Goal: Information Seeking & Learning: Find contact information

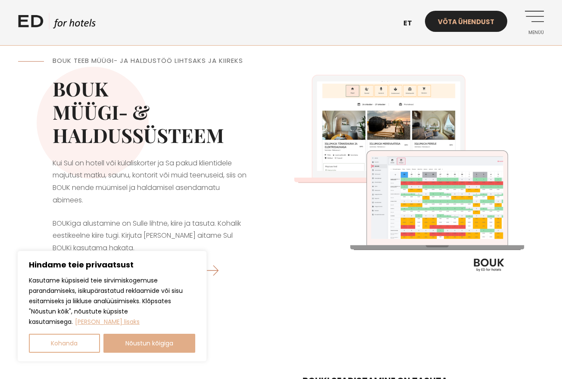
click at [458, 17] on link "Võta ühendust" at bounding box center [466, 21] width 82 height 21
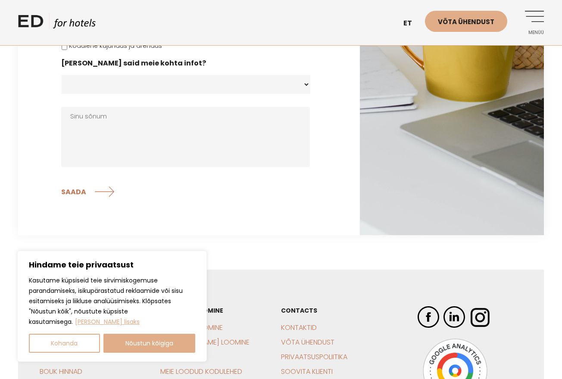
scroll to position [334, 0]
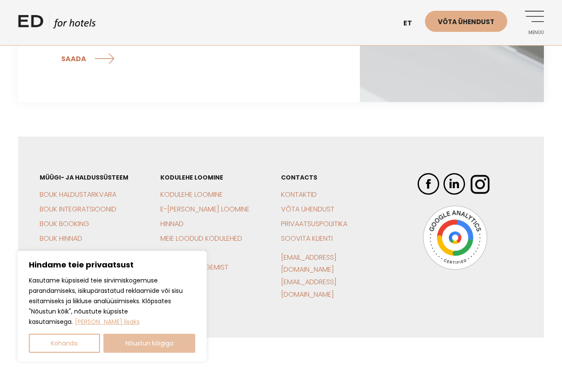
click at [128, 342] on button "Nõustun kõigiga" at bounding box center [149, 343] width 92 height 19
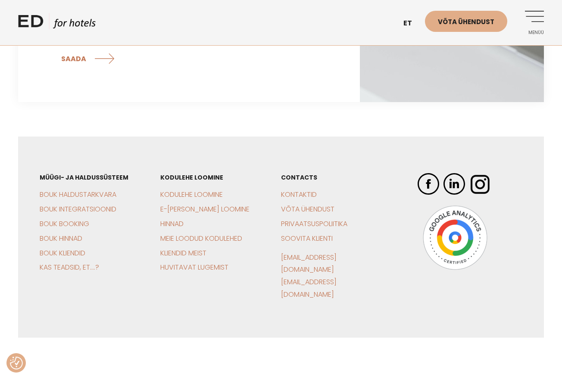
checkbox input "true"
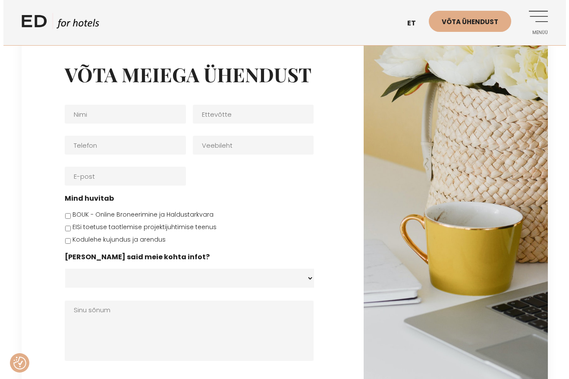
scroll to position [0, 0]
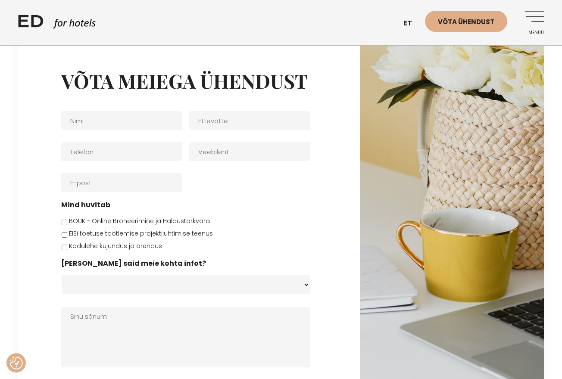
click at [542, 13] on link "Menüü" at bounding box center [532, 23] width 24 height 24
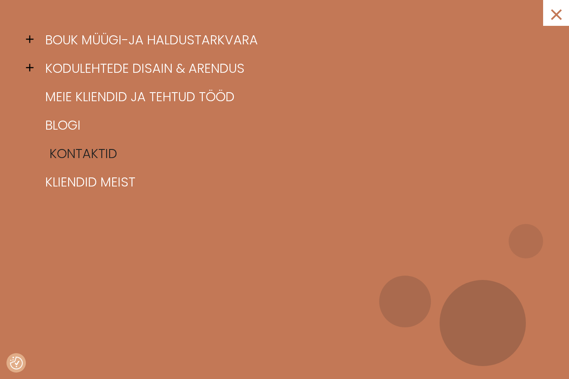
click at [72, 153] on link "Kontaktid" at bounding box center [295, 154] width 504 height 28
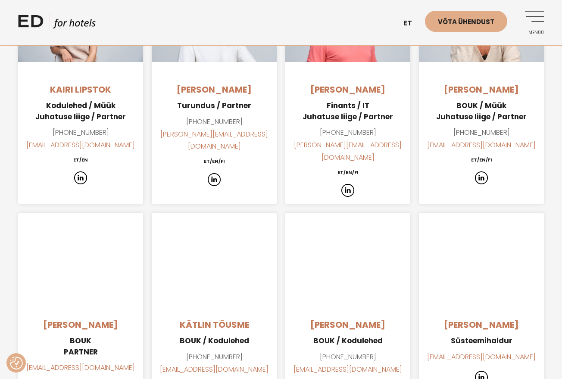
scroll to position [776, 0]
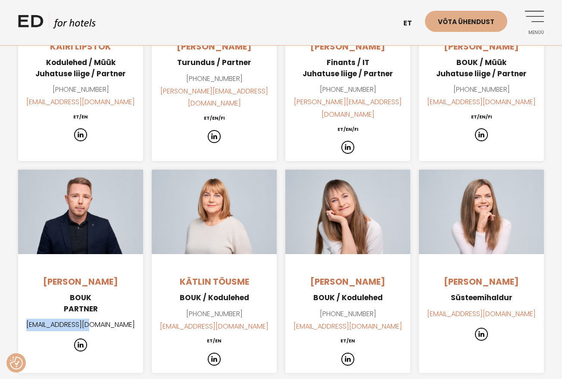
drag, startPoint x: 118, startPoint y: 286, endPoint x: 47, endPoint y: 288, distance: 70.3
click at [47, 319] on p "info@edhotels.com" at bounding box center [80, 325] width 125 height 13
copy link "info@edhotels.com"
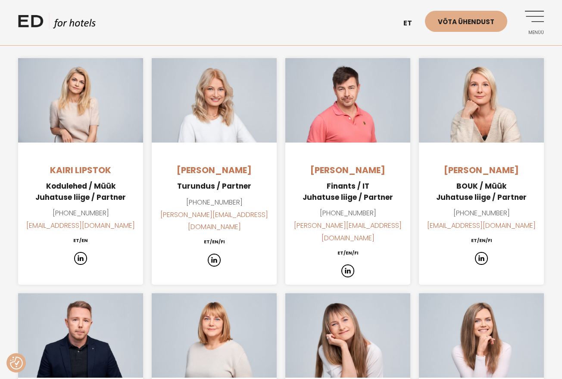
scroll to position [604, 0]
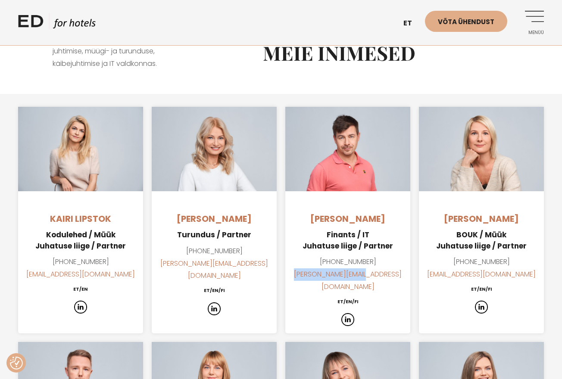
drag, startPoint x: 394, startPoint y: 249, endPoint x: 310, endPoint y: 255, distance: 84.3
click at [310, 256] on p "+372 514 3641 martin@edhotels.com" at bounding box center [347, 274] width 125 height 37
copy link "martin@edhotels.com"
drag, startPoint x: 116, startPoint y: 251, endPoint x: 45, endPoint y: 256, distance: 71.3
click at [45, 256] on p "+372 503 8099 kairi@edhotels.com" at bounding box center [80, 268] width 125 height 25
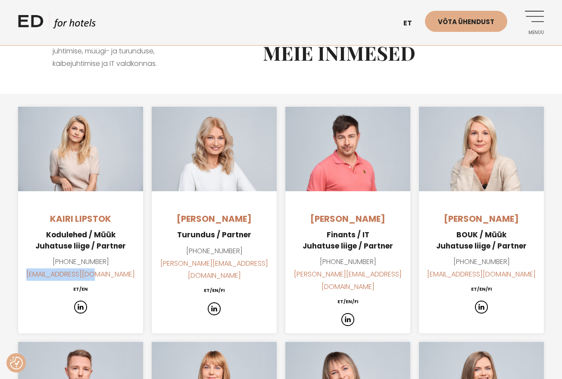
copy link "kairi@edhotels.com"
